Goal: Information Seeking & Learning: Learn about a topic

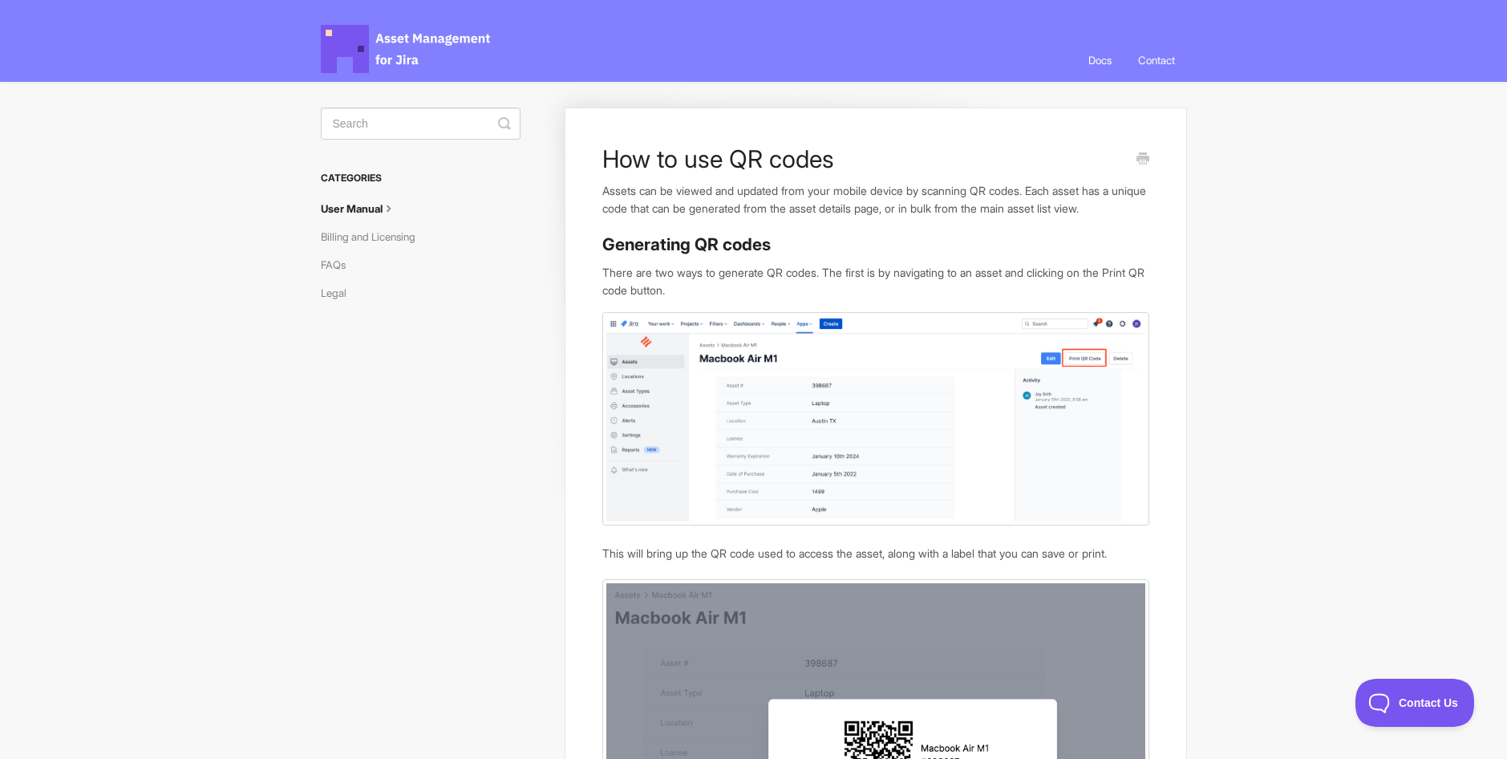
click at [1098, 58] on link "Docs" at bounding box center [1099, 59] width 47 height 43
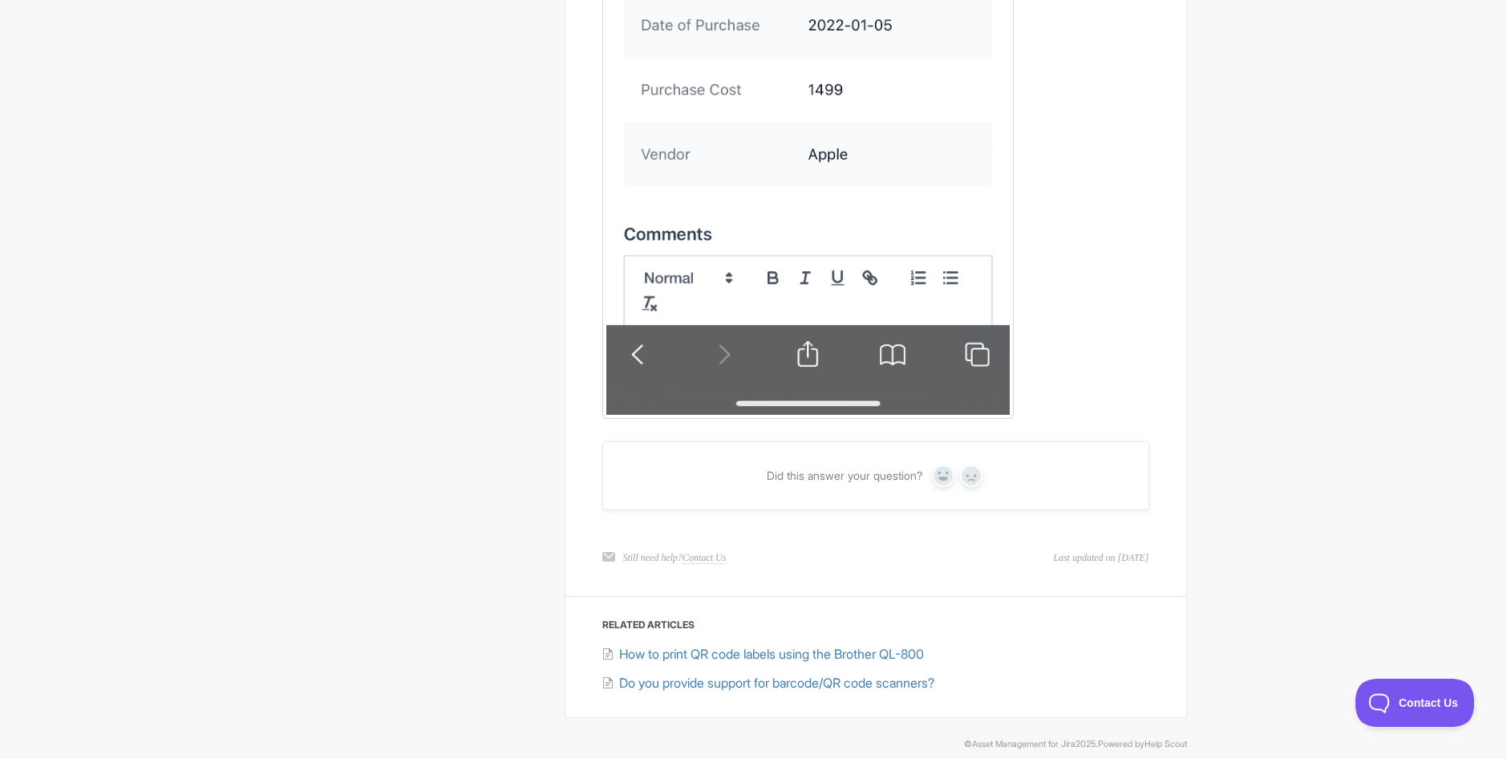
scroll to position [3638, 0]
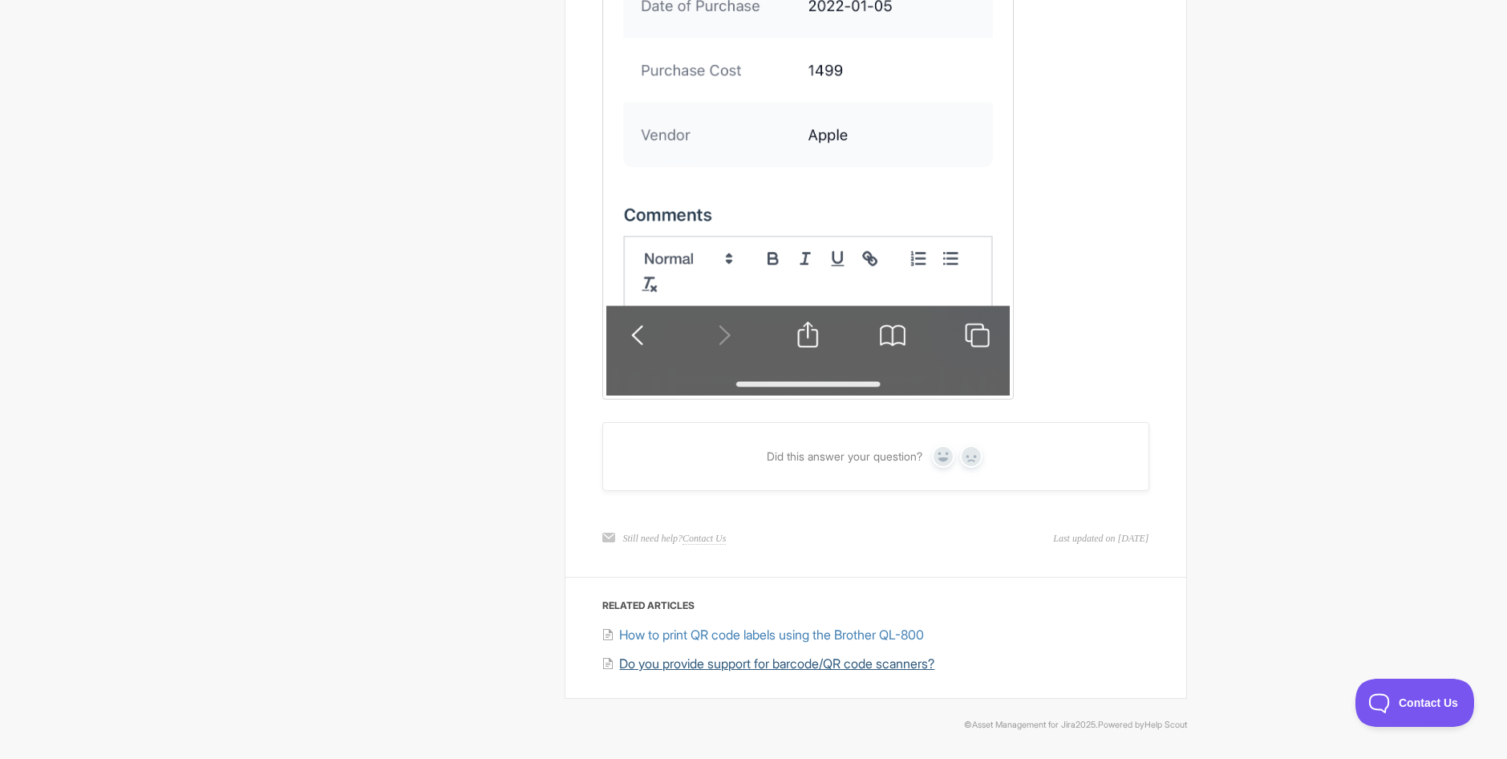
click at [914, 666] on span "Do you provide support for barcode/QR code scanners?" at bounding box center [776, 663] width 315 height 16
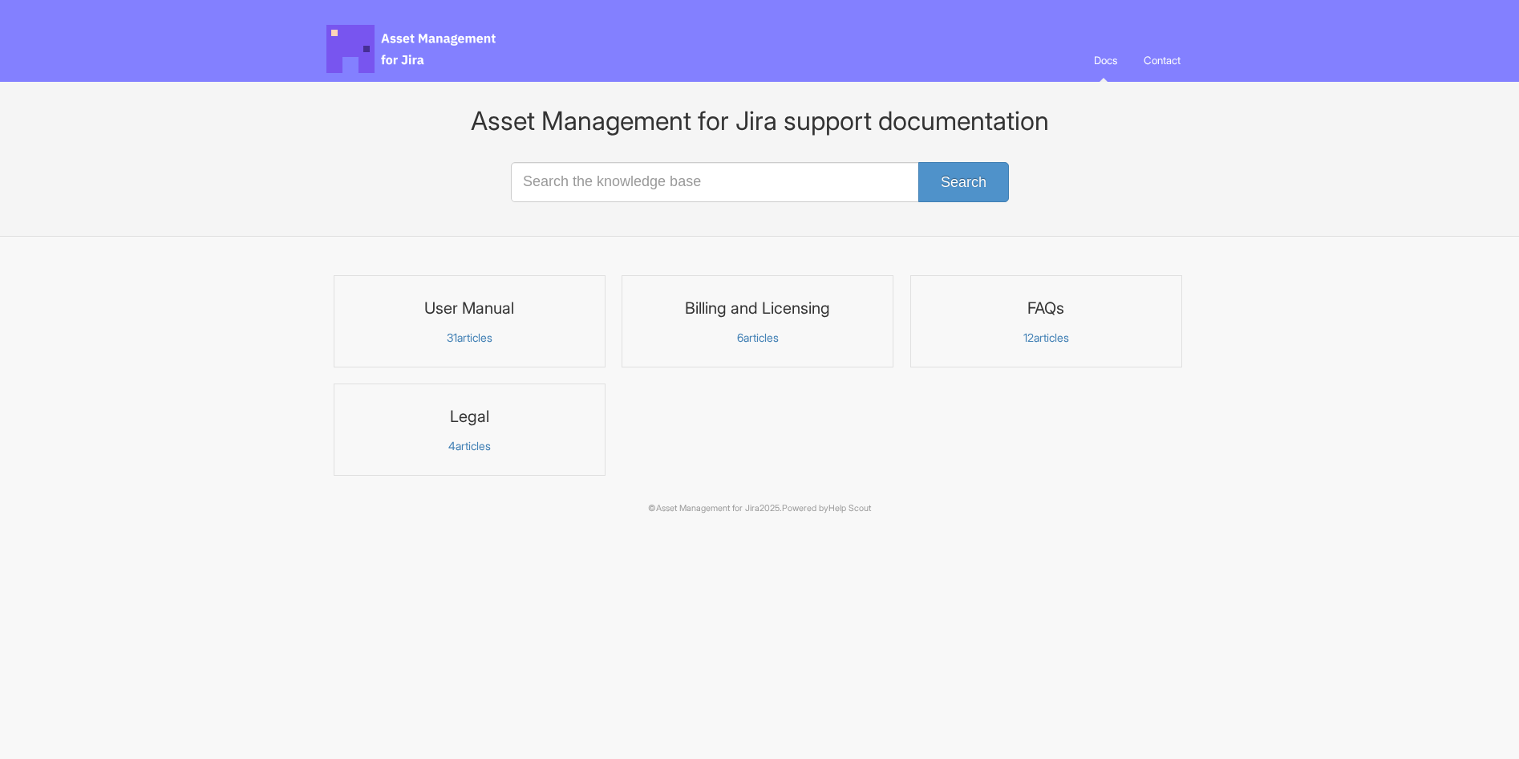
click at [733, 313] on h3 "Billing and Licensing" at bounding box center [757, 308] width 251 height 21
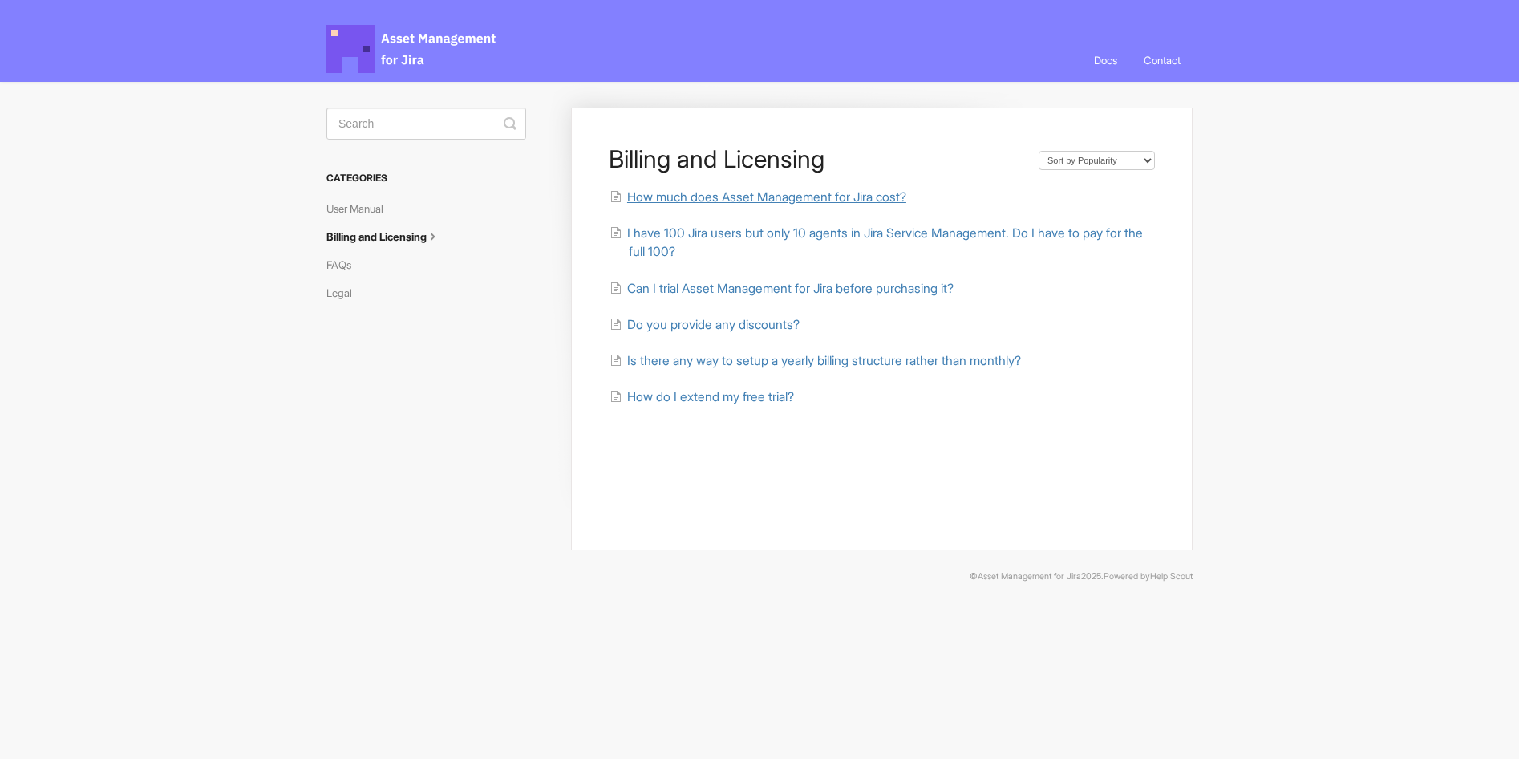
click at [743, 195] on span "How much does Asset Management for Jira cost?" at bounding box center [766, 196] width 279 height 15
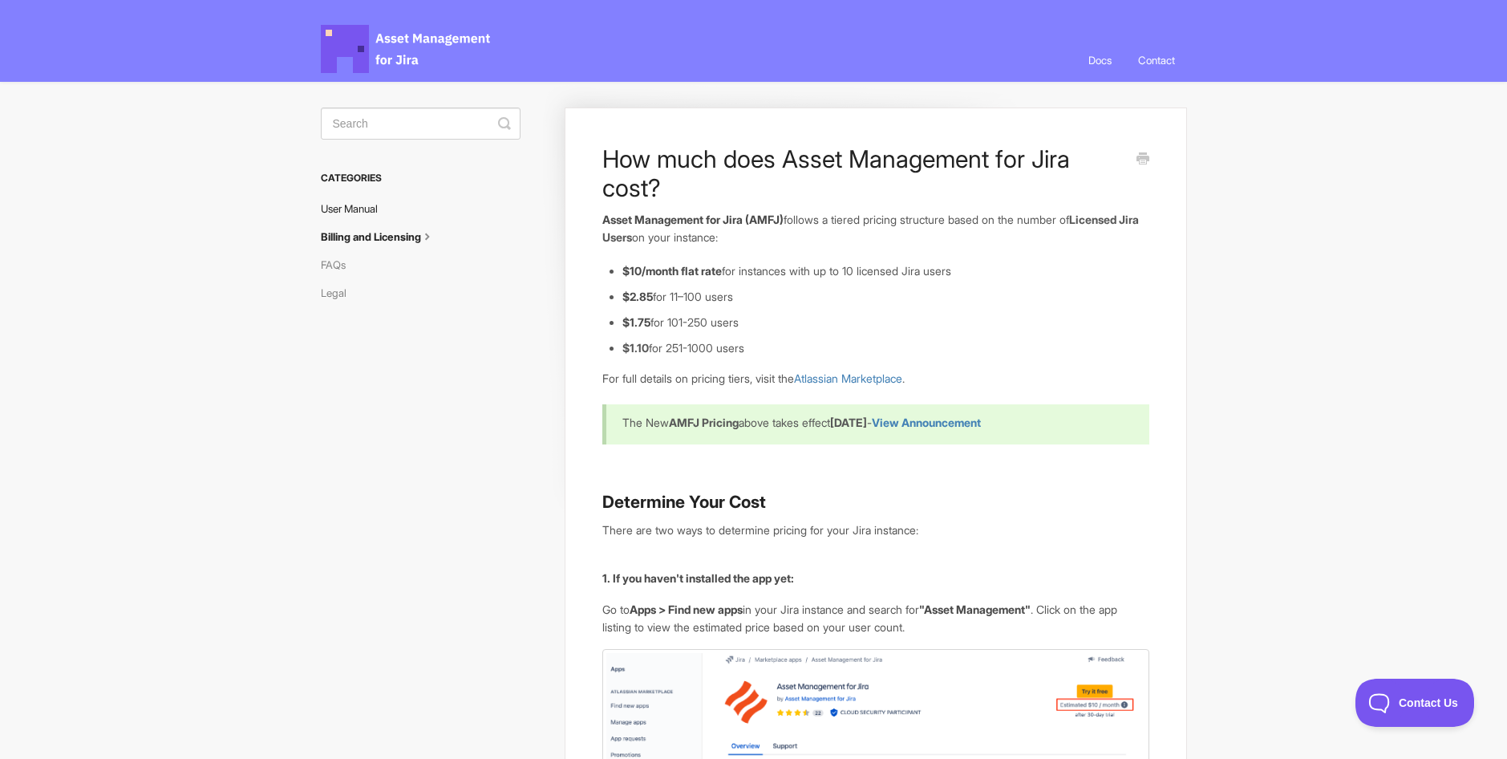
click at [355, 217] on link "User Manual" at bounding box center [355, 209] width 69 height 26
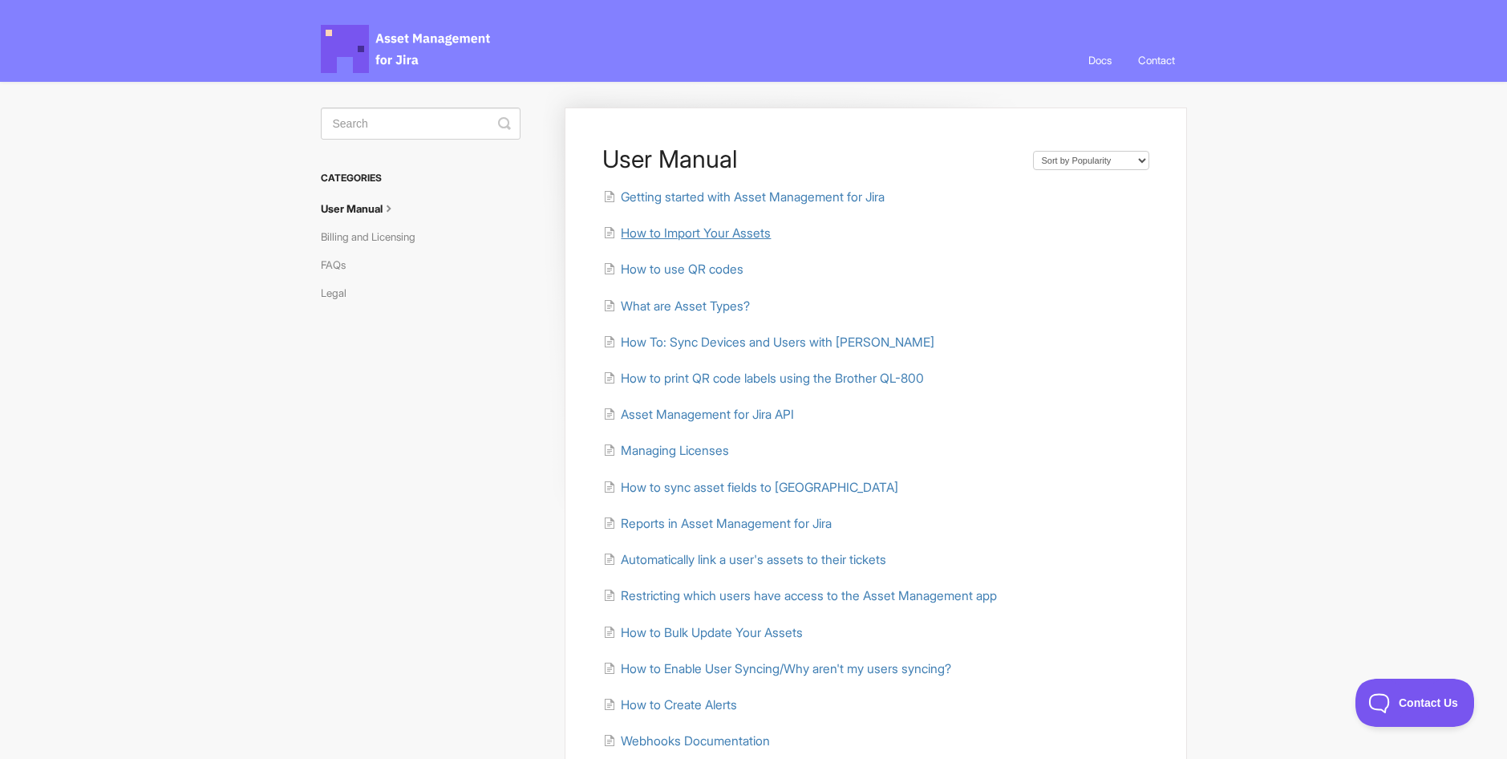
click at [649, 238] on span "How to Import Your Assets" at bounding box center [696, 232] width 150 height 15
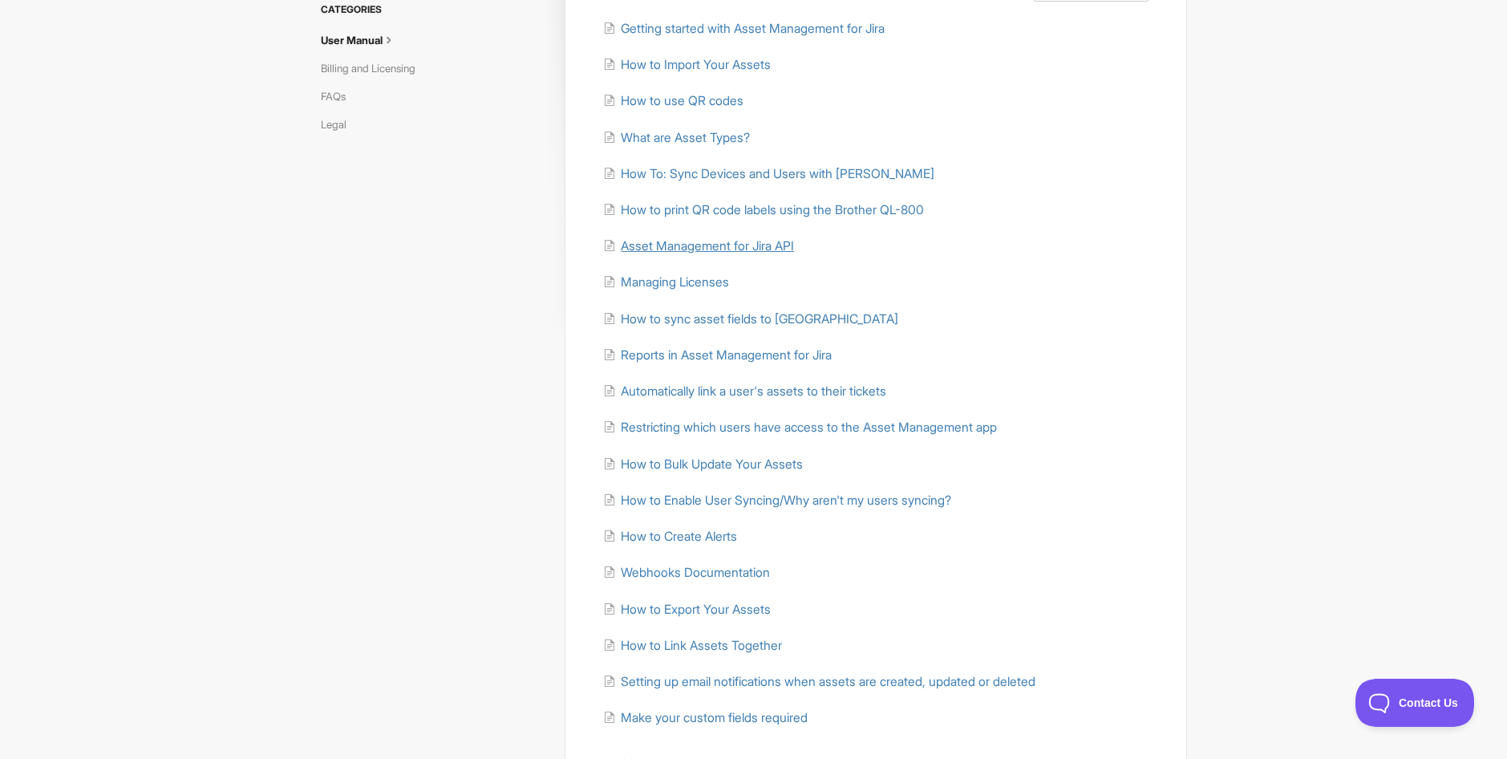
scroll to position [241, 0]
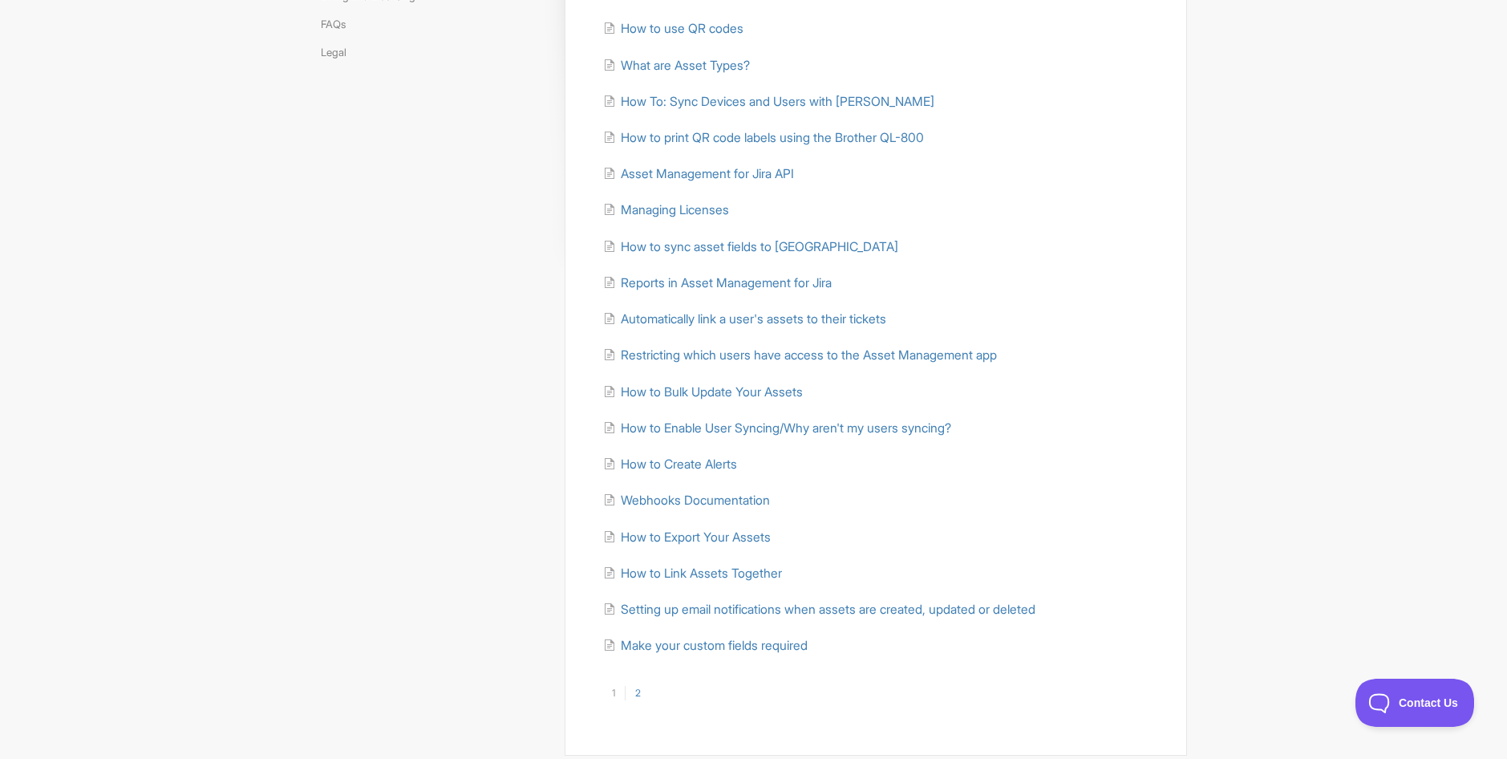
click at [638, 688] on link "2" at bounding box center [638, 693] width 26 height 14
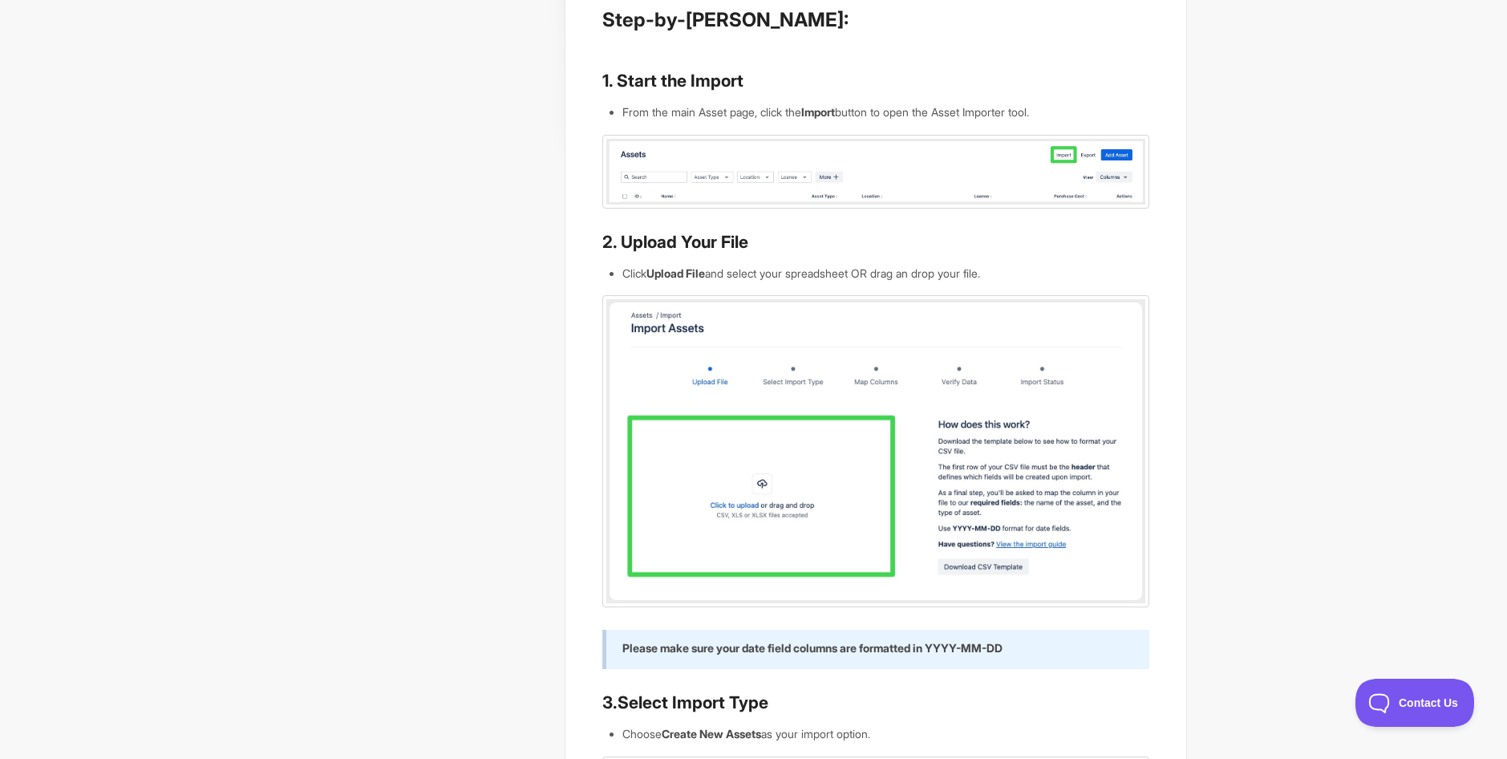
scroll to position [321, 0]
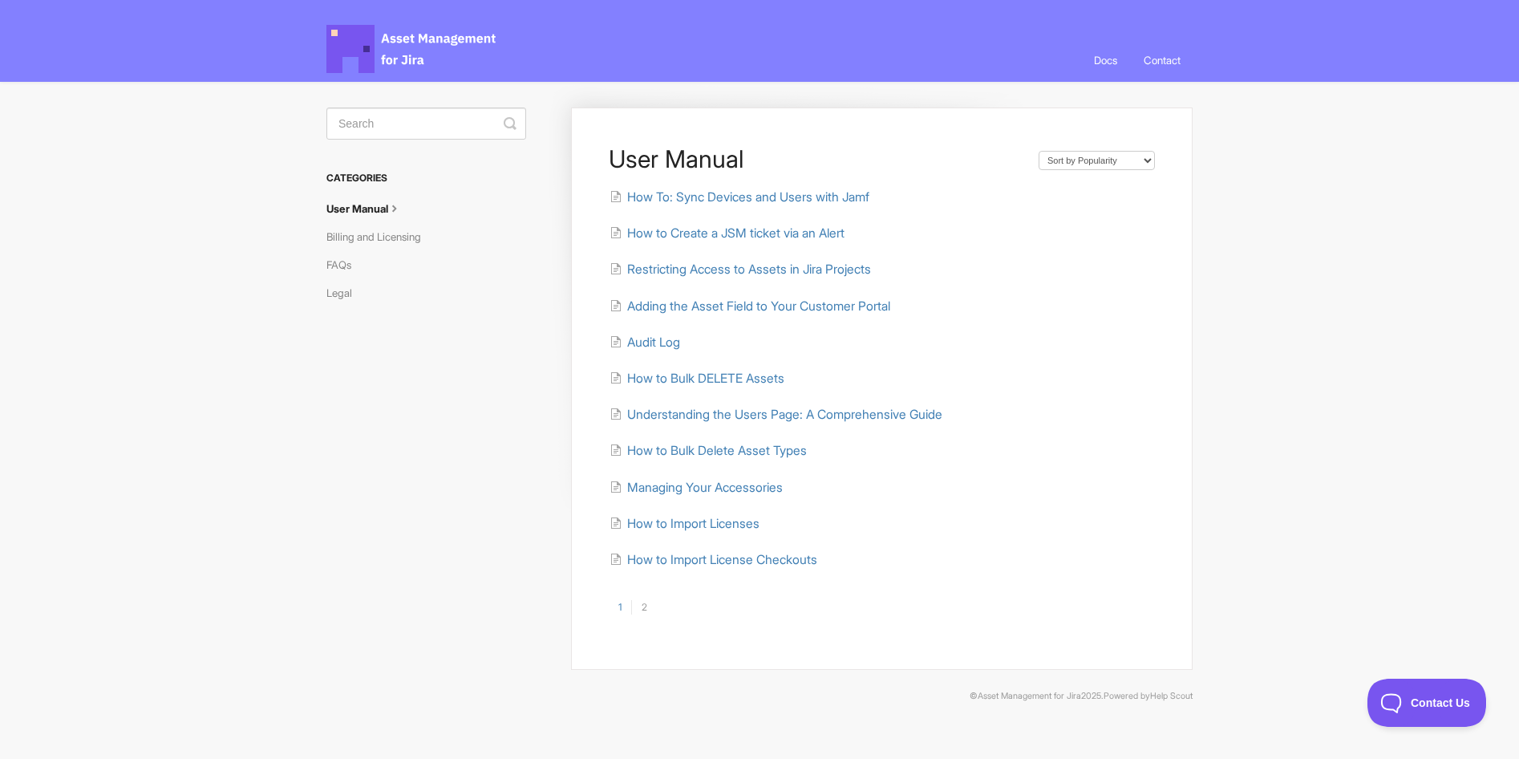
click at [387, 209] on link "User Manual" at bounding box center [370, 209] width 88 height 26
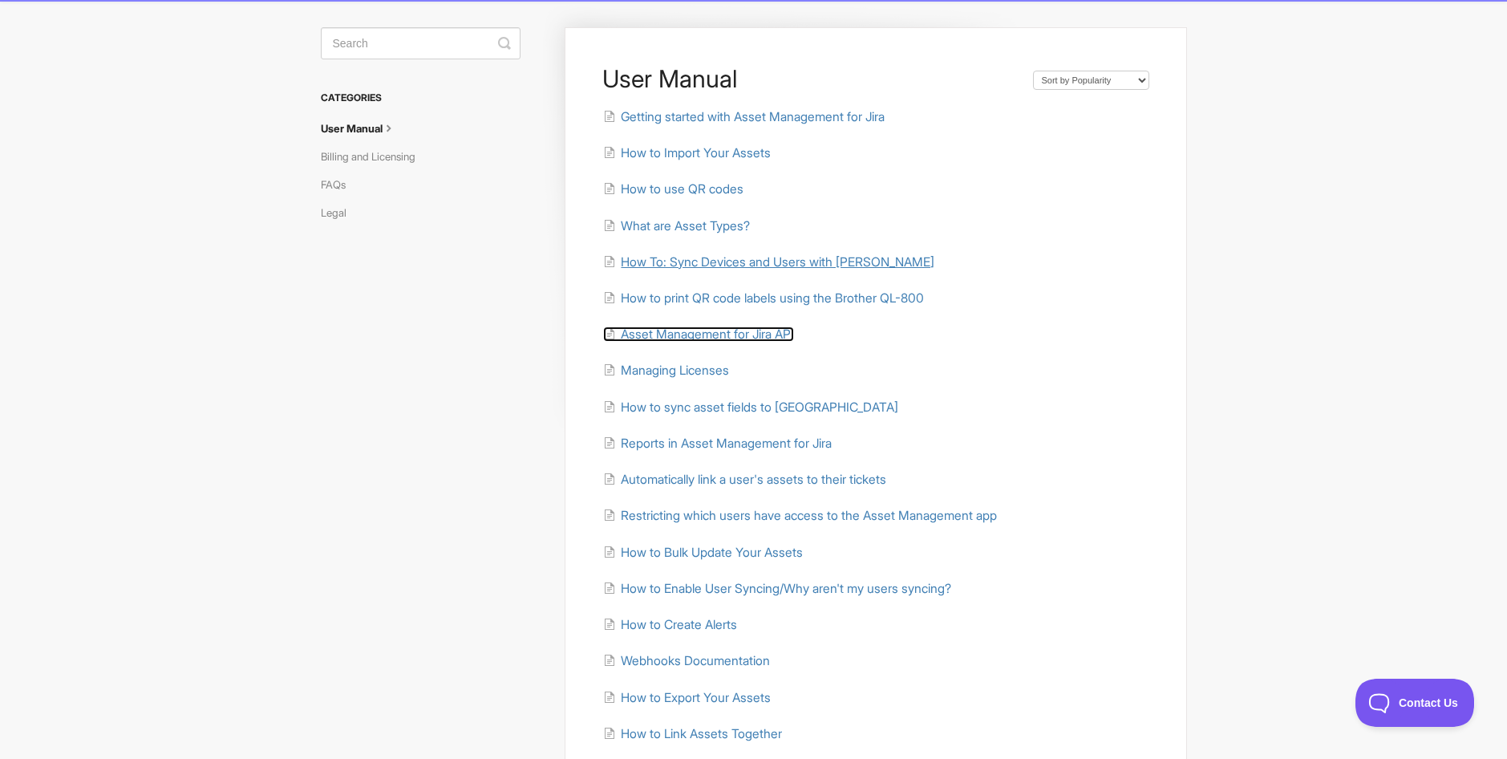
click at [752, 334] on span "Asset Management for Jira API" at bounding box center [707, 333] width 173 height 15
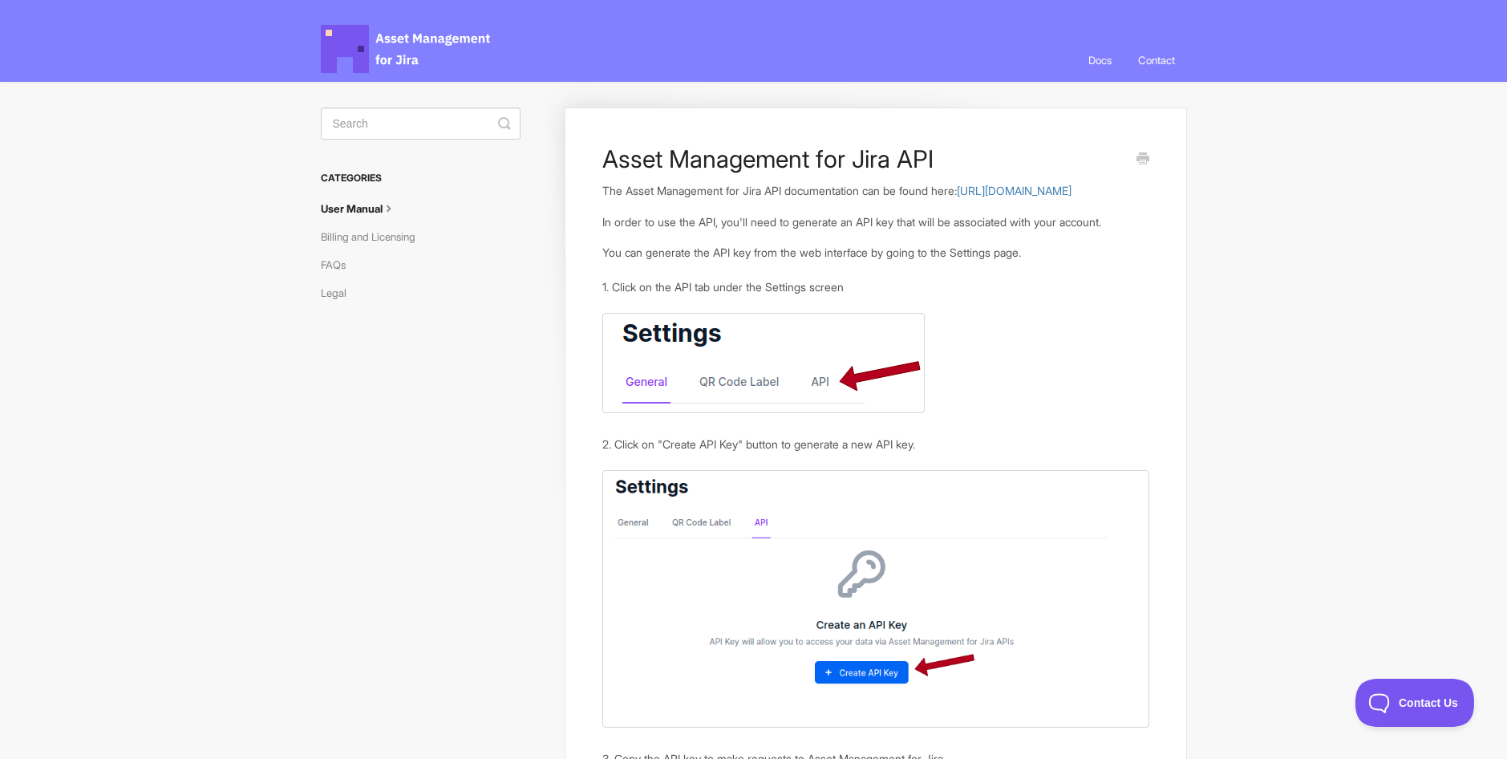
click at [361, 204] on link "User Manual" at bounding box center [365, 209] width 88 height 26
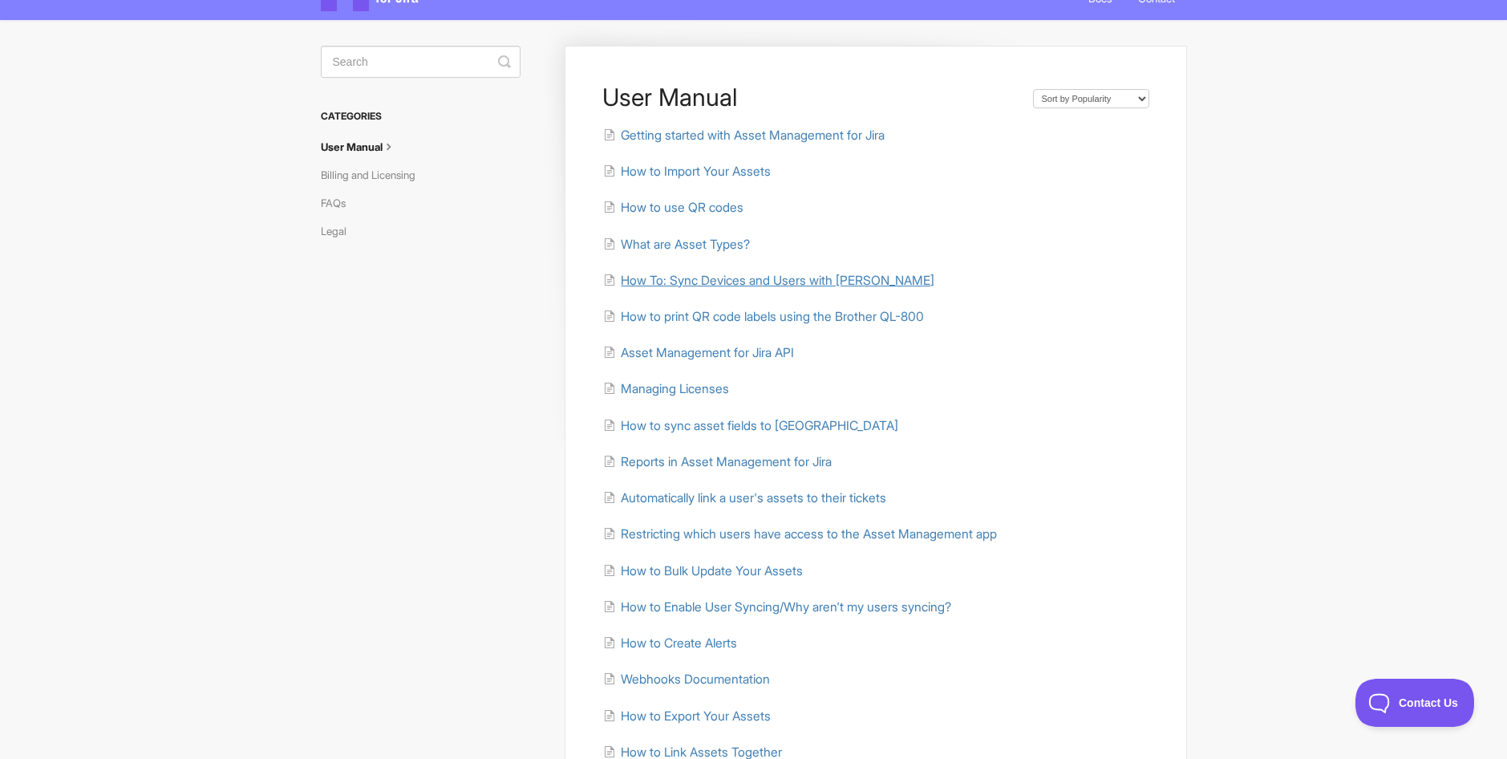
scroll to position [80, 0]
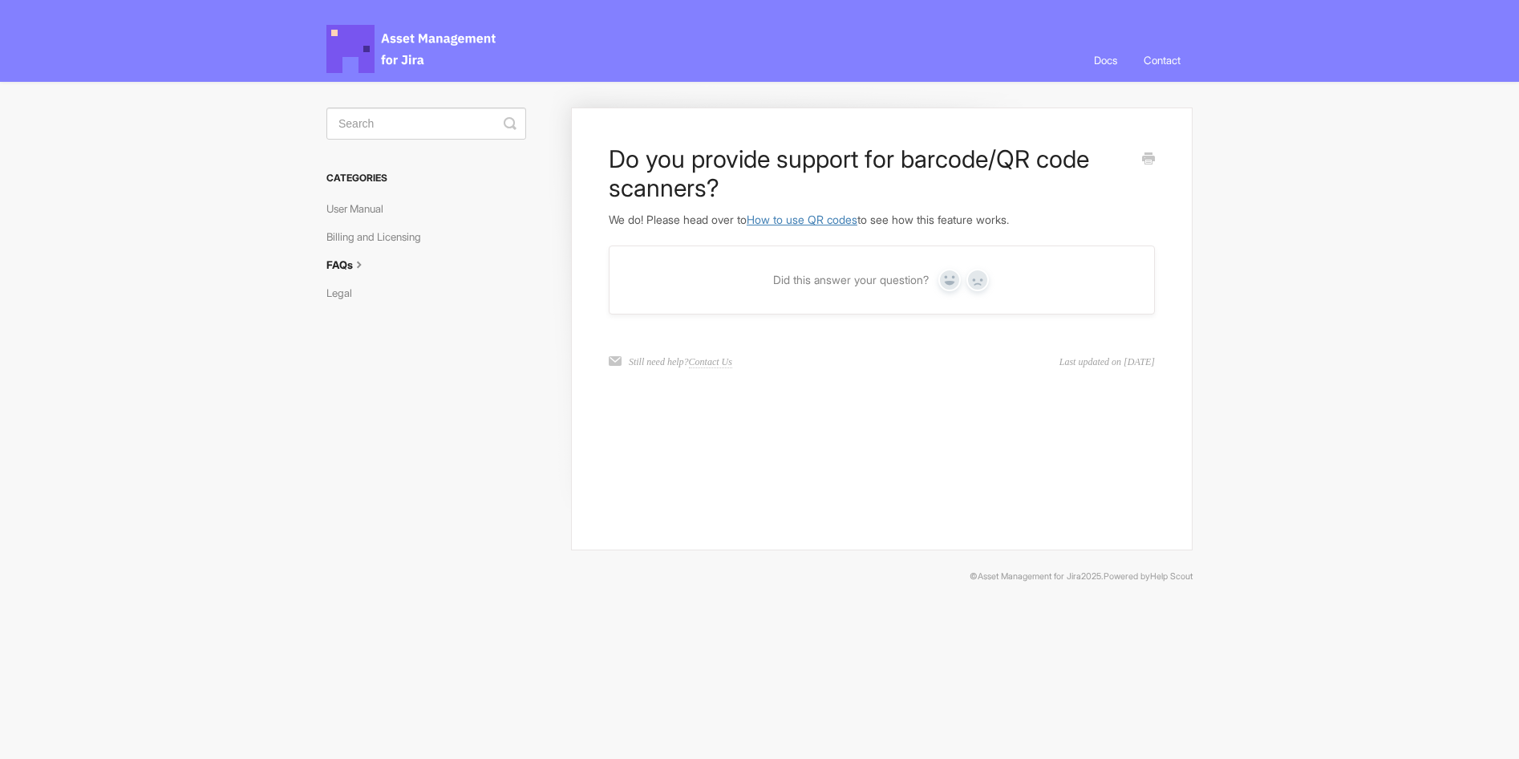
click at [857, 217] on link "How to use QR codes" at bounding box center [802, 220] width 111 height 14
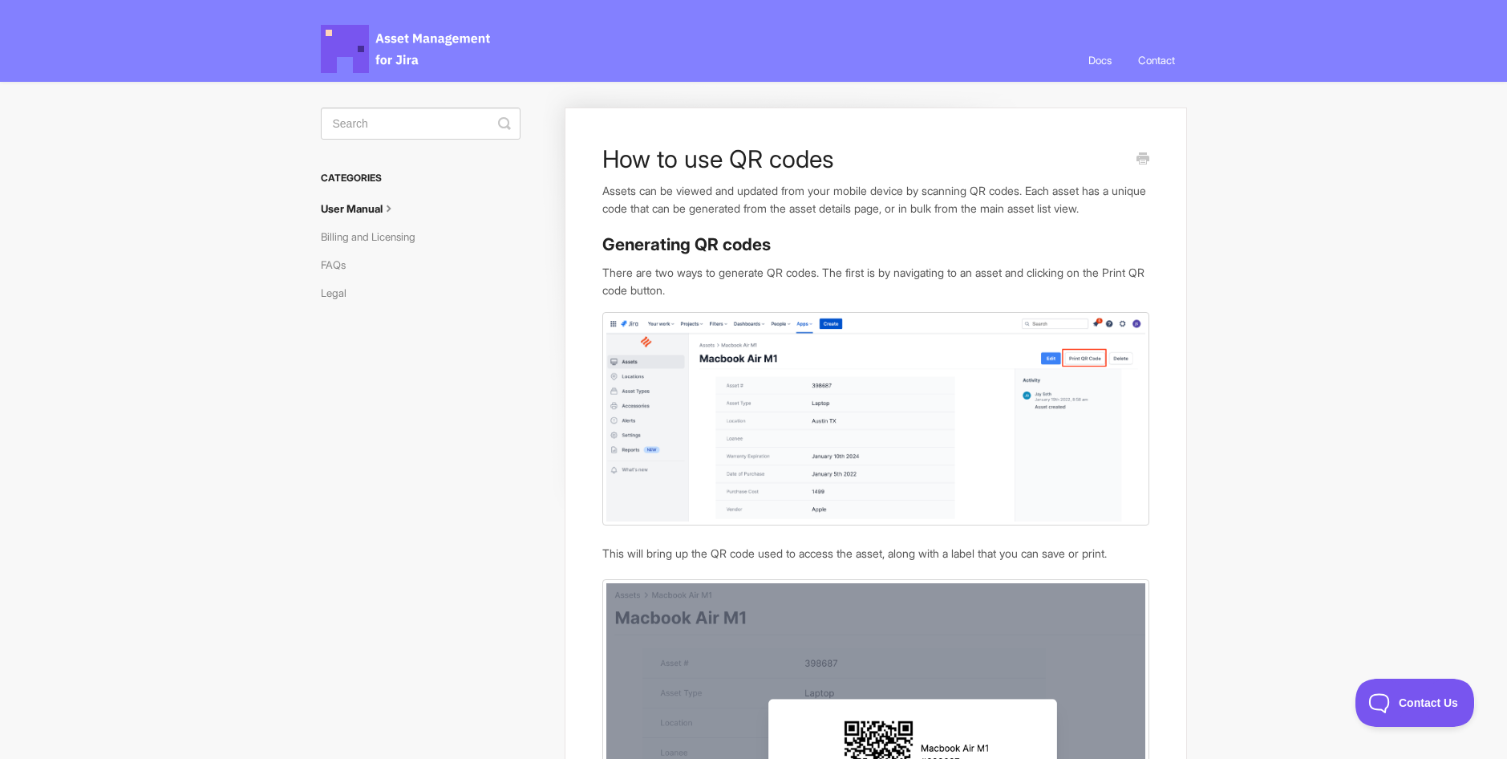
click at [358, 212] on link "User Manual" at bounding box center [365, 209] width 88 height 26
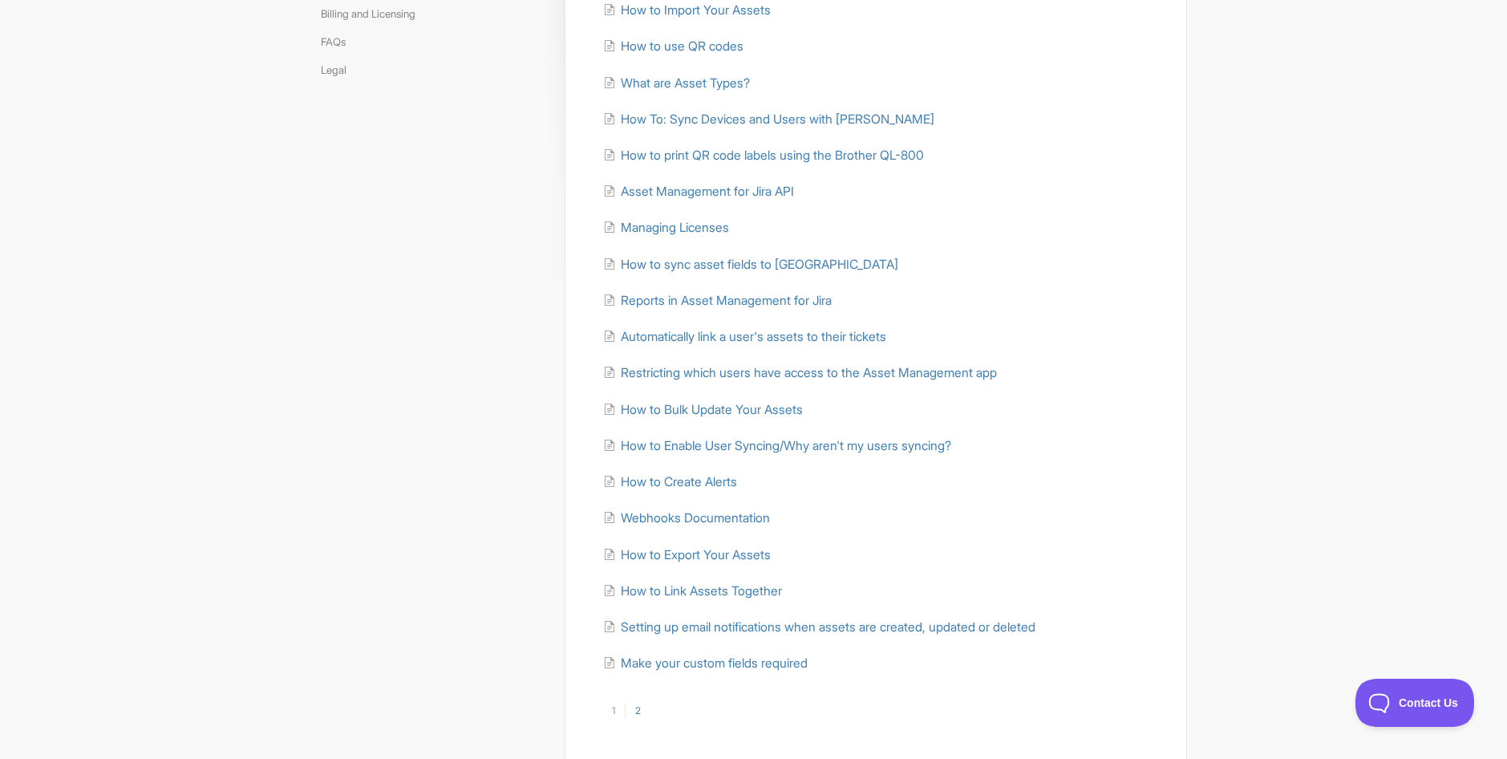
scroll to position [241, 0]
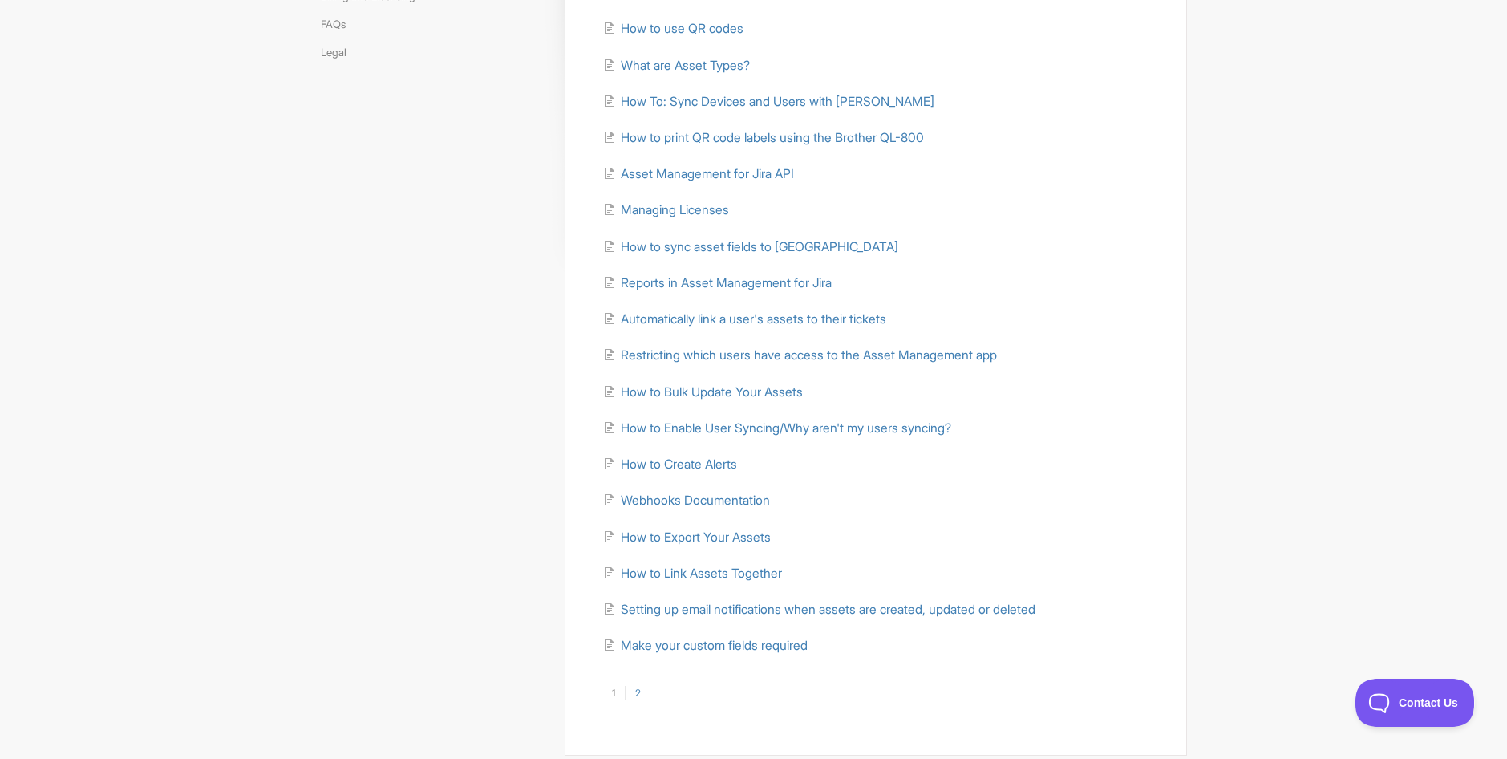
click at [640, 690] on link "2" at bounding box center [638, 693] width 26 height 14
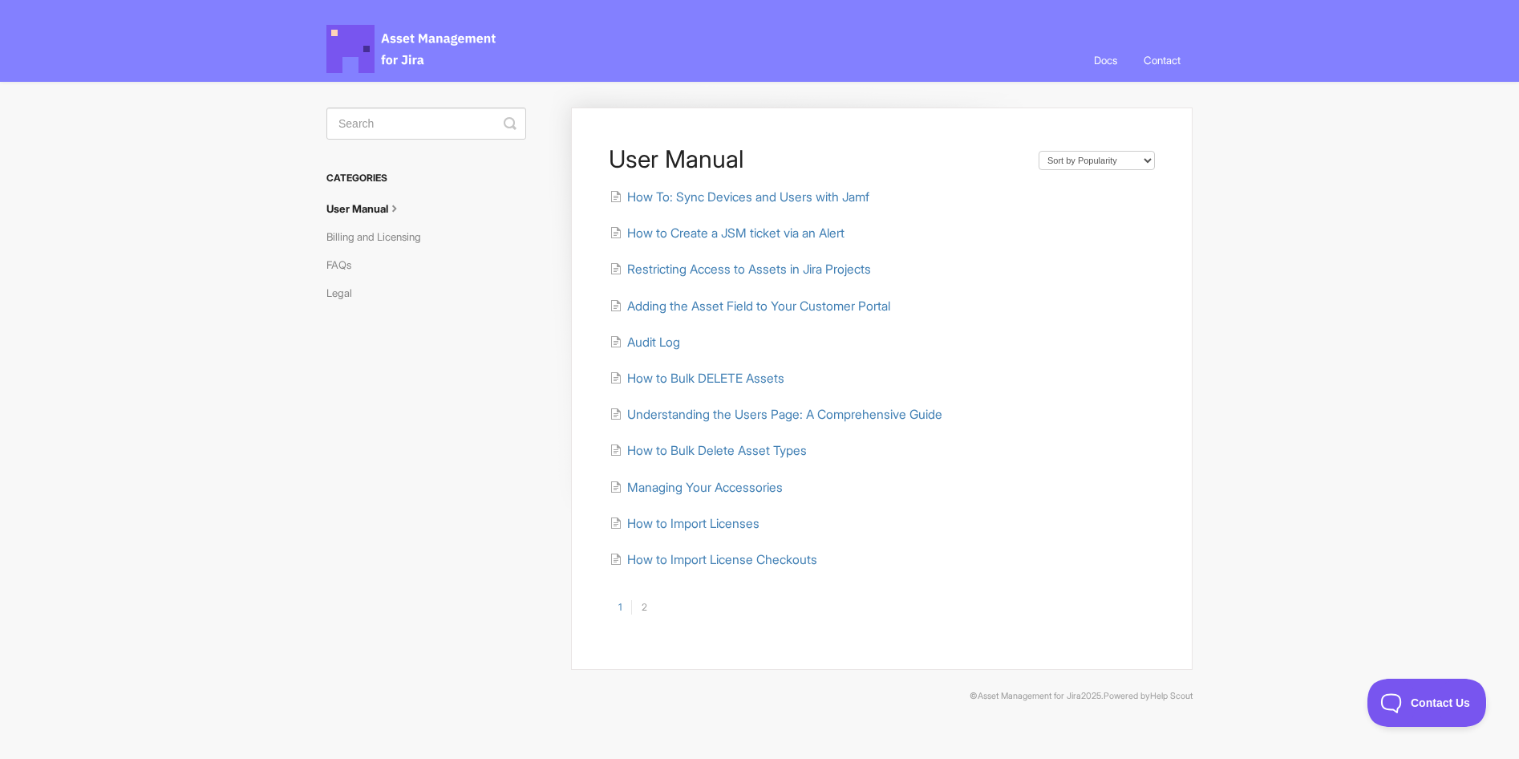
click at [500, 541] on div "User Manual Sort by Default Sort A-Z Sort by Popularity Sort by Last Updated Ho…" at bounding box center [759, 385] width 866 height 607
click at [370, 209] on link "User Manual" at bounding box center [370, 209] width 88 height 26
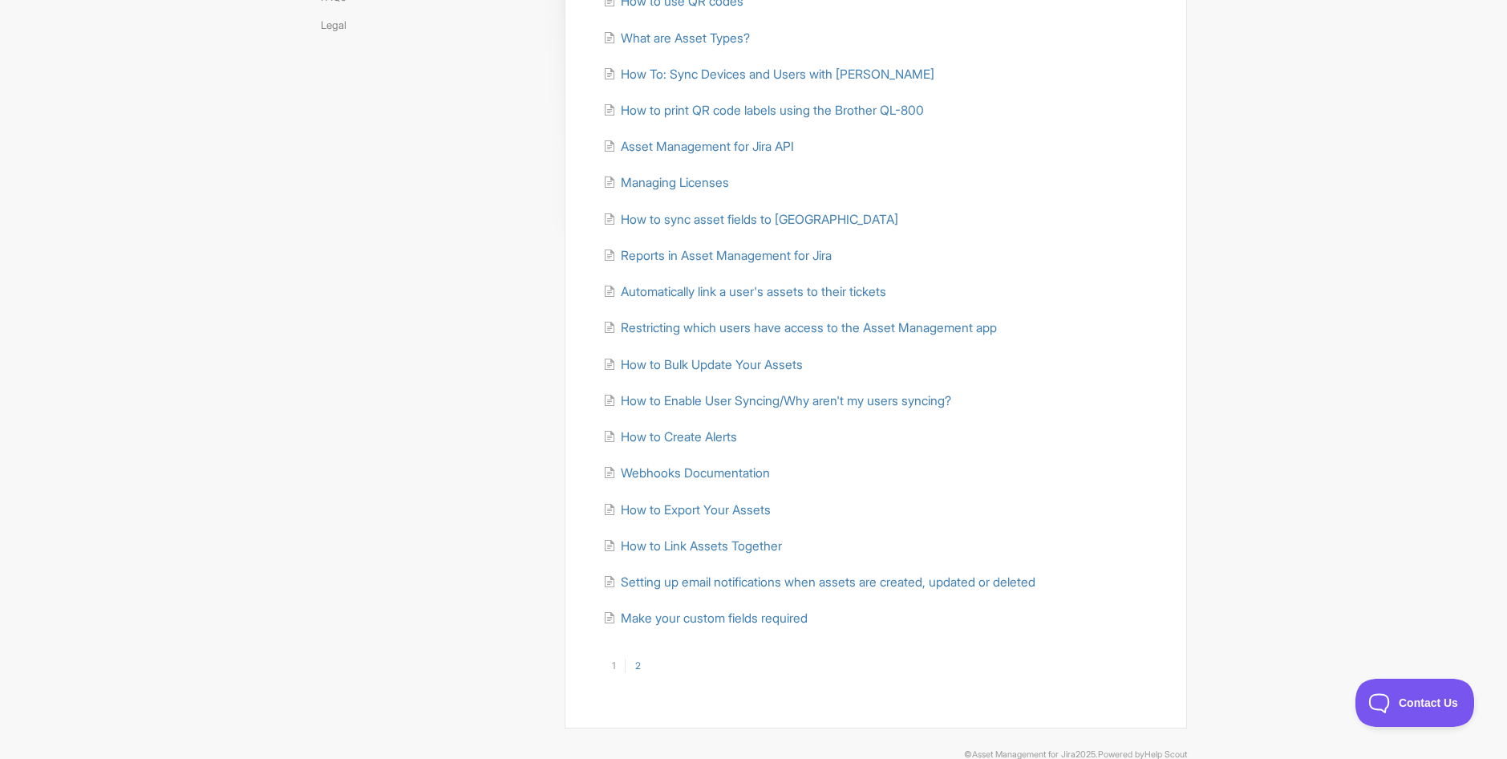
scroll to position [297, 0]
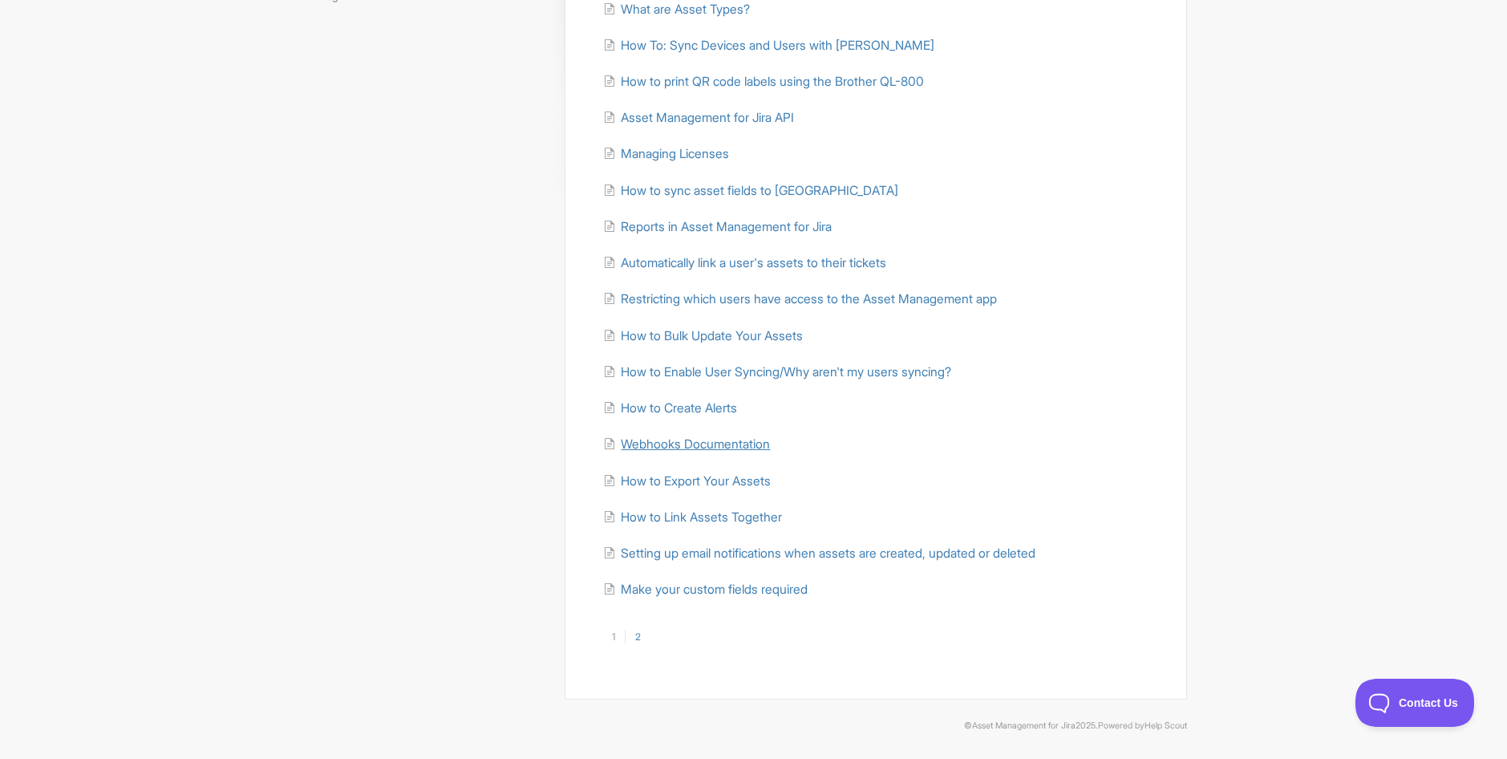
click at [653, 443] on span "Webhooks Documentation" at bounding box center [695, 443] width 149 height 15
